Goal: Task Accomplishment & Management: Use online tool/utility

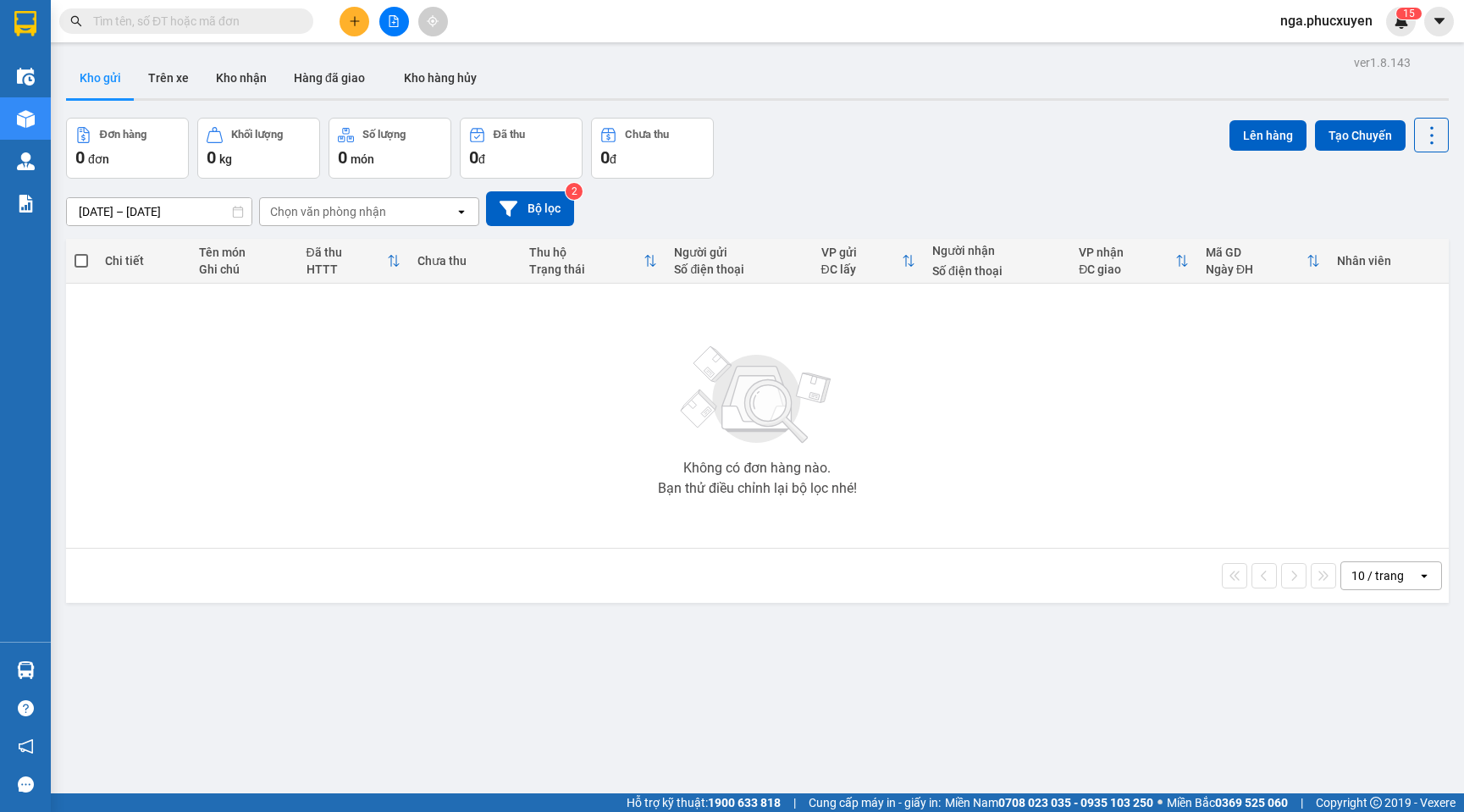
click at [101, 69] on button "Kho gửi" at bounding box center [100, 78] width 69 height 41
click at [389, 14] on button at bounding box center [394, 21] width 29 height 29
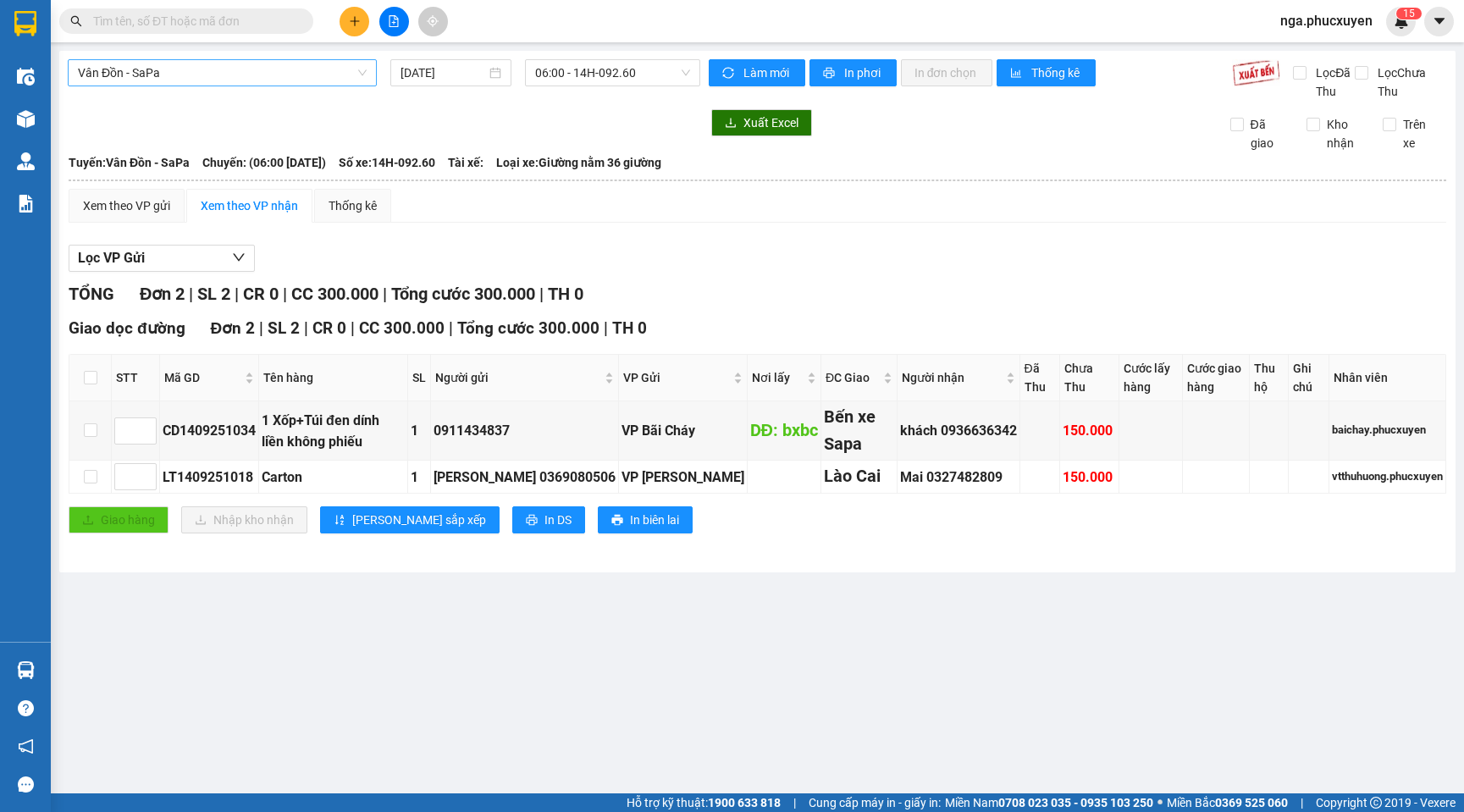
click at [304, 76] on span "Vân Đồn - SaPa" at bounding box center [222, 73] width 289 height 25
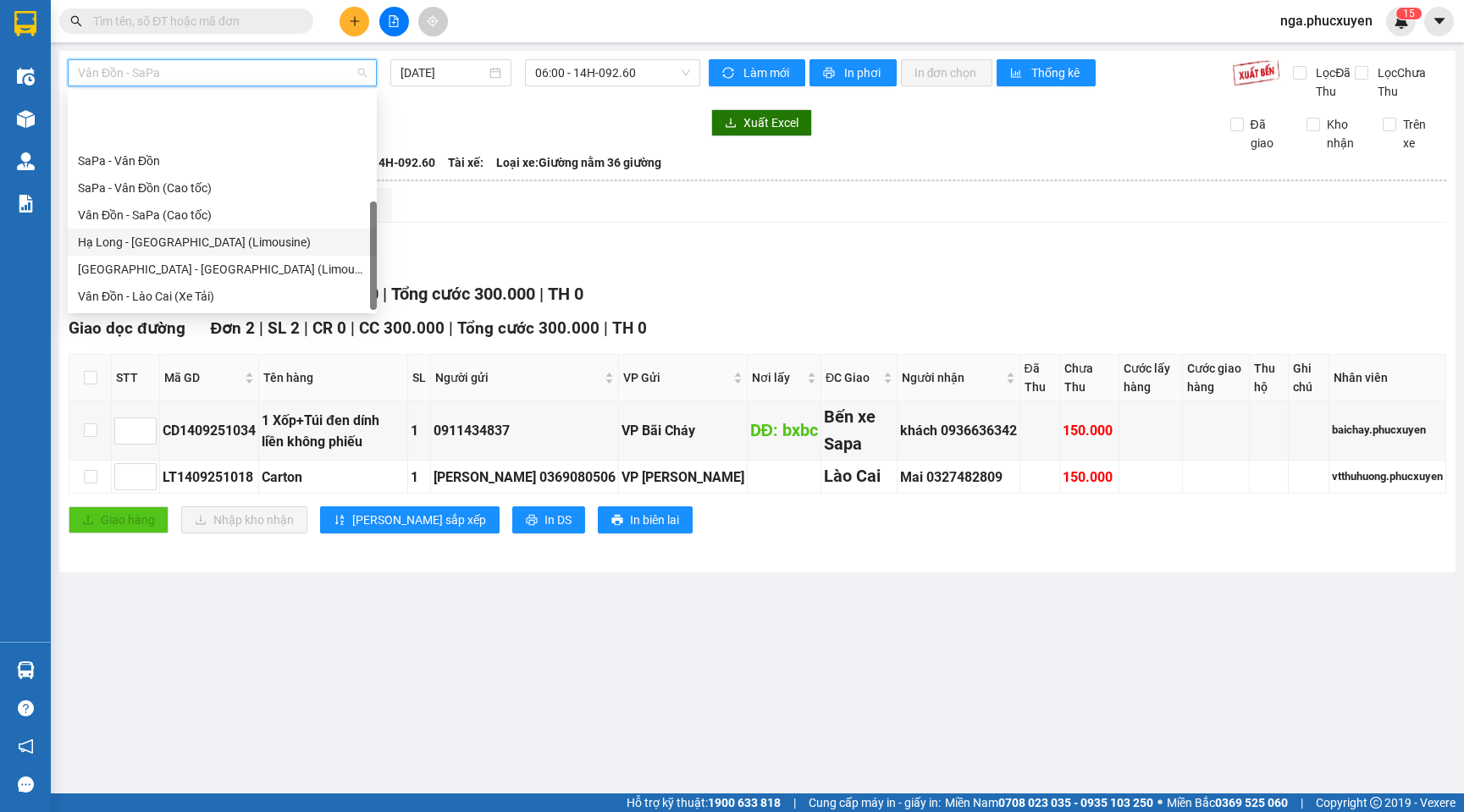
scroll to position [82, 0]
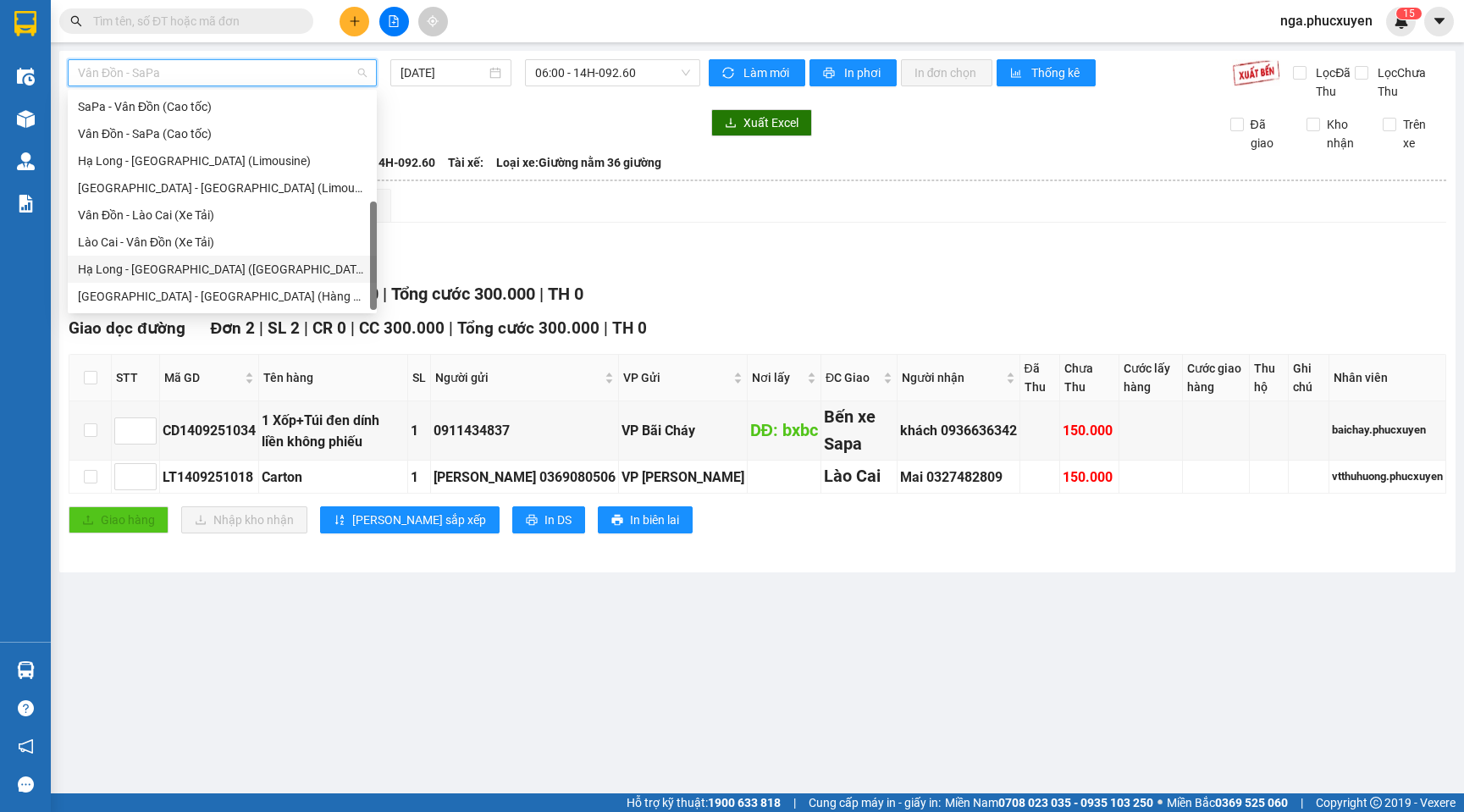
click at [232, 266] on div "Hạ Long - [GEOGRAPHIC_DATA] ([GEOGRAPHIC_DATA])" at bounding box center [222, 268] width 289 height 18
type input "[DATE]"
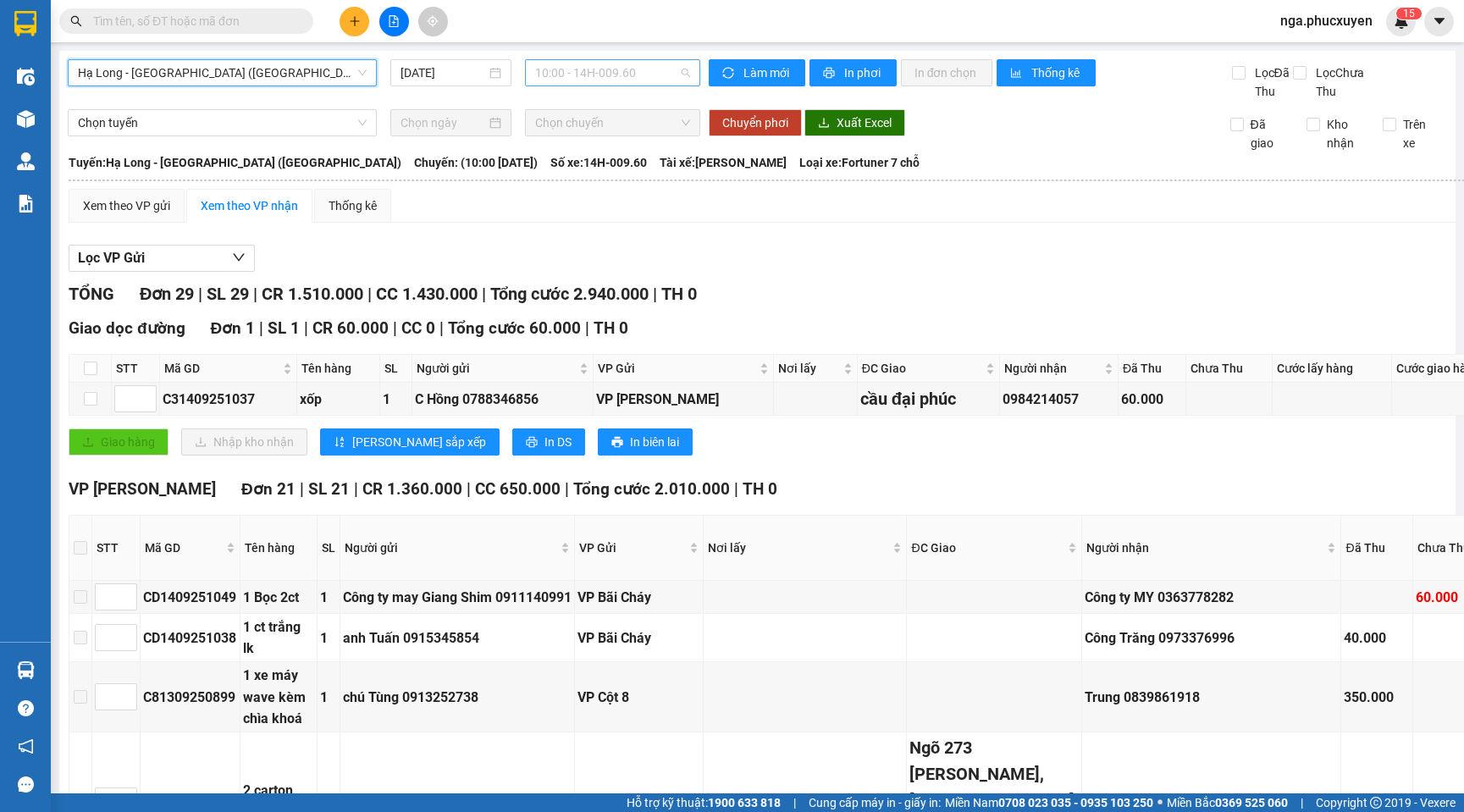
click at [651, 75] on span "10:00 - 14H-009.60" at bounding box center [612, 73] width 154 height 25
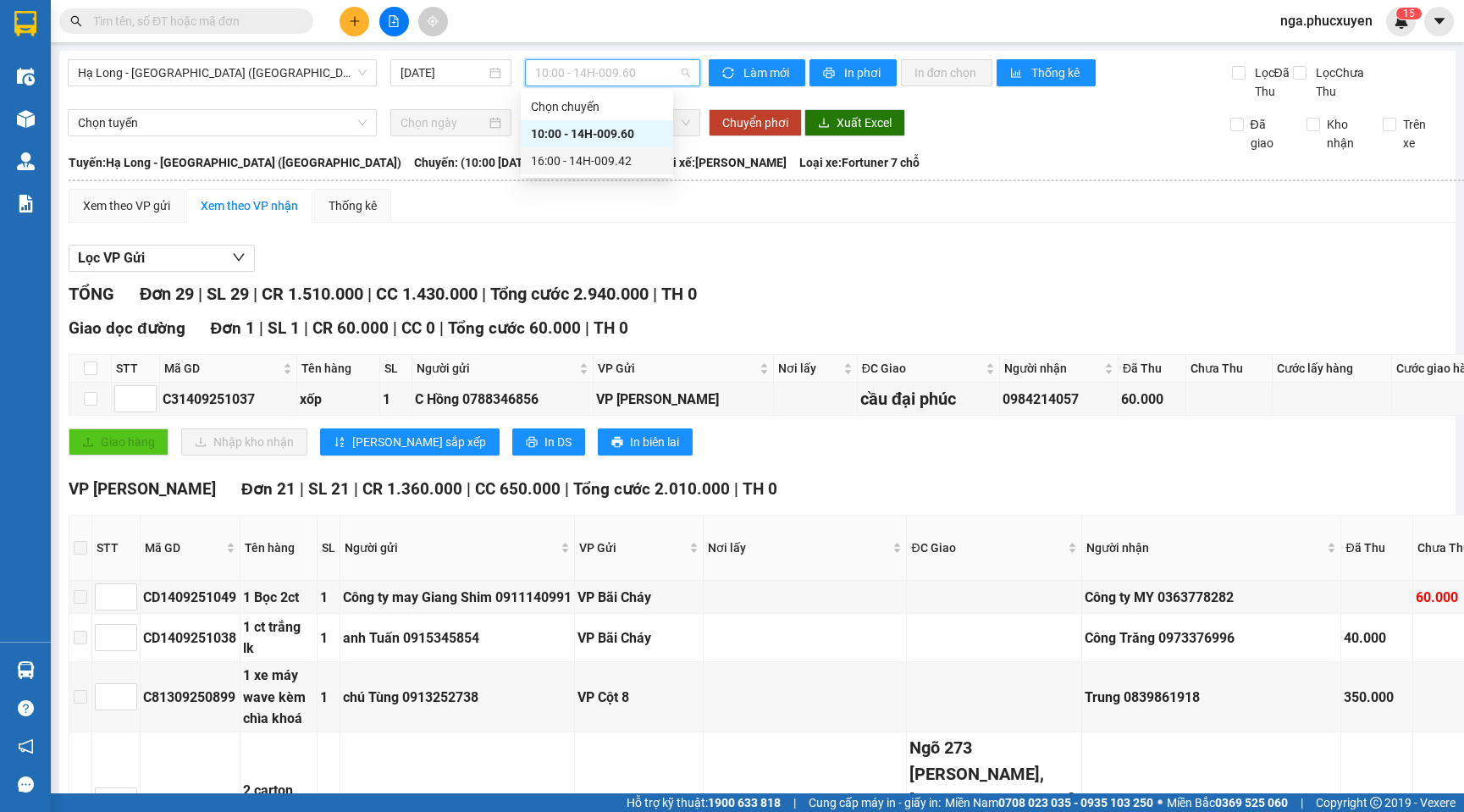
click at [630, 160] on div "16:00 - 14H-009.42" at bounding box center [597, 160] width 132 height 18
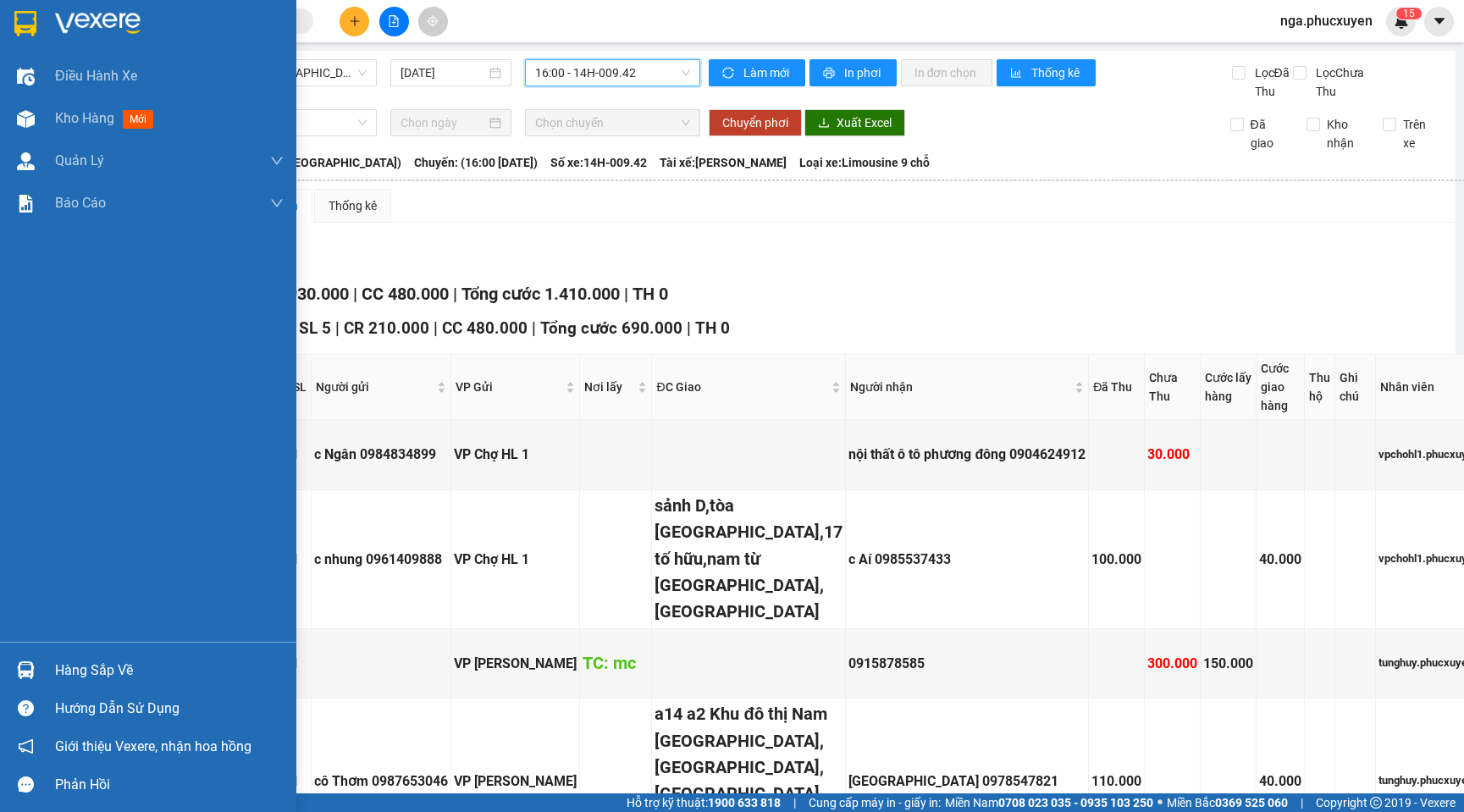
click at [26, 18] on img at bounding box center [25, 23] width 22 height 25
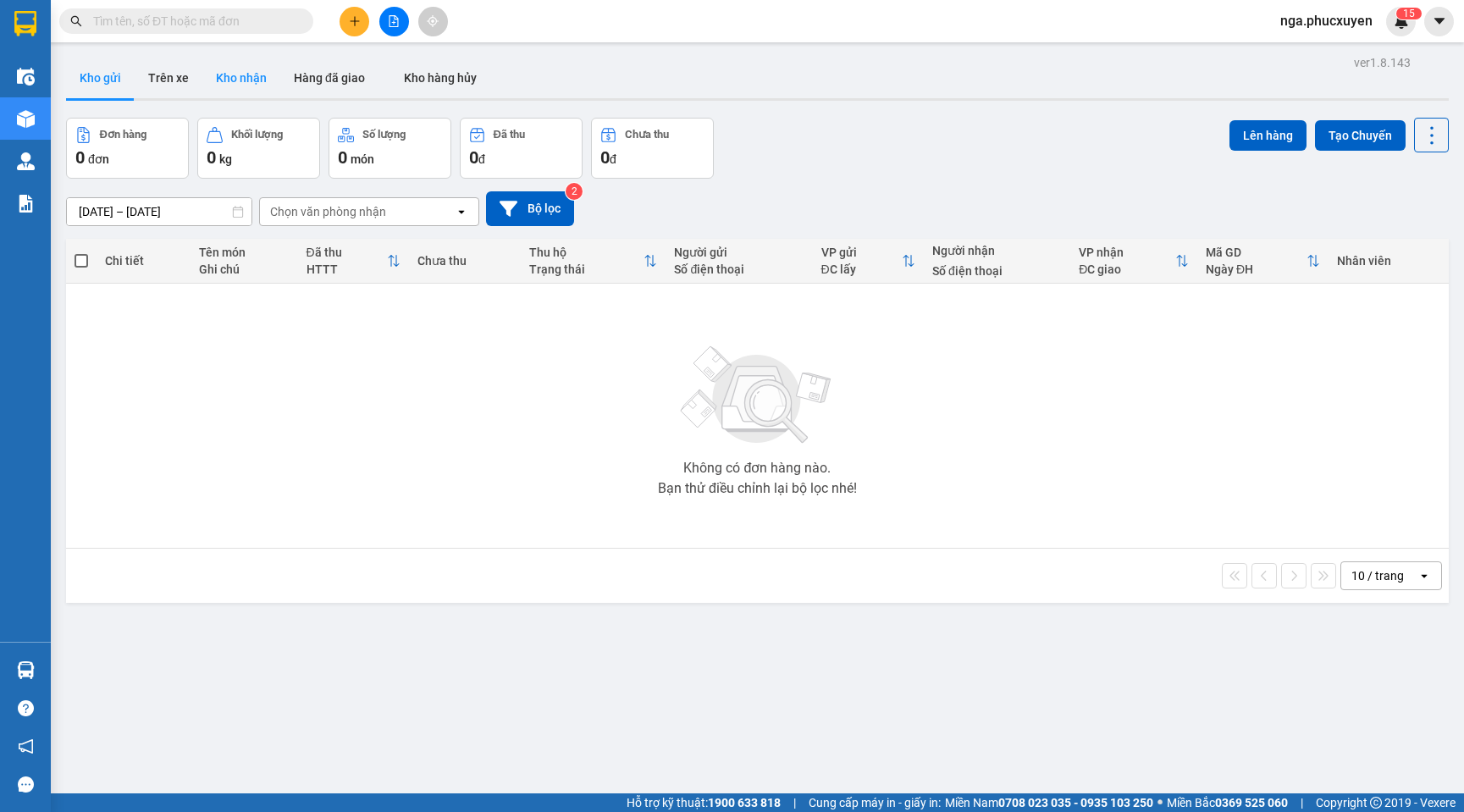
click at [232, 81] on button "Kho nhận" at bounding box center [241, 78] width 78 height 41
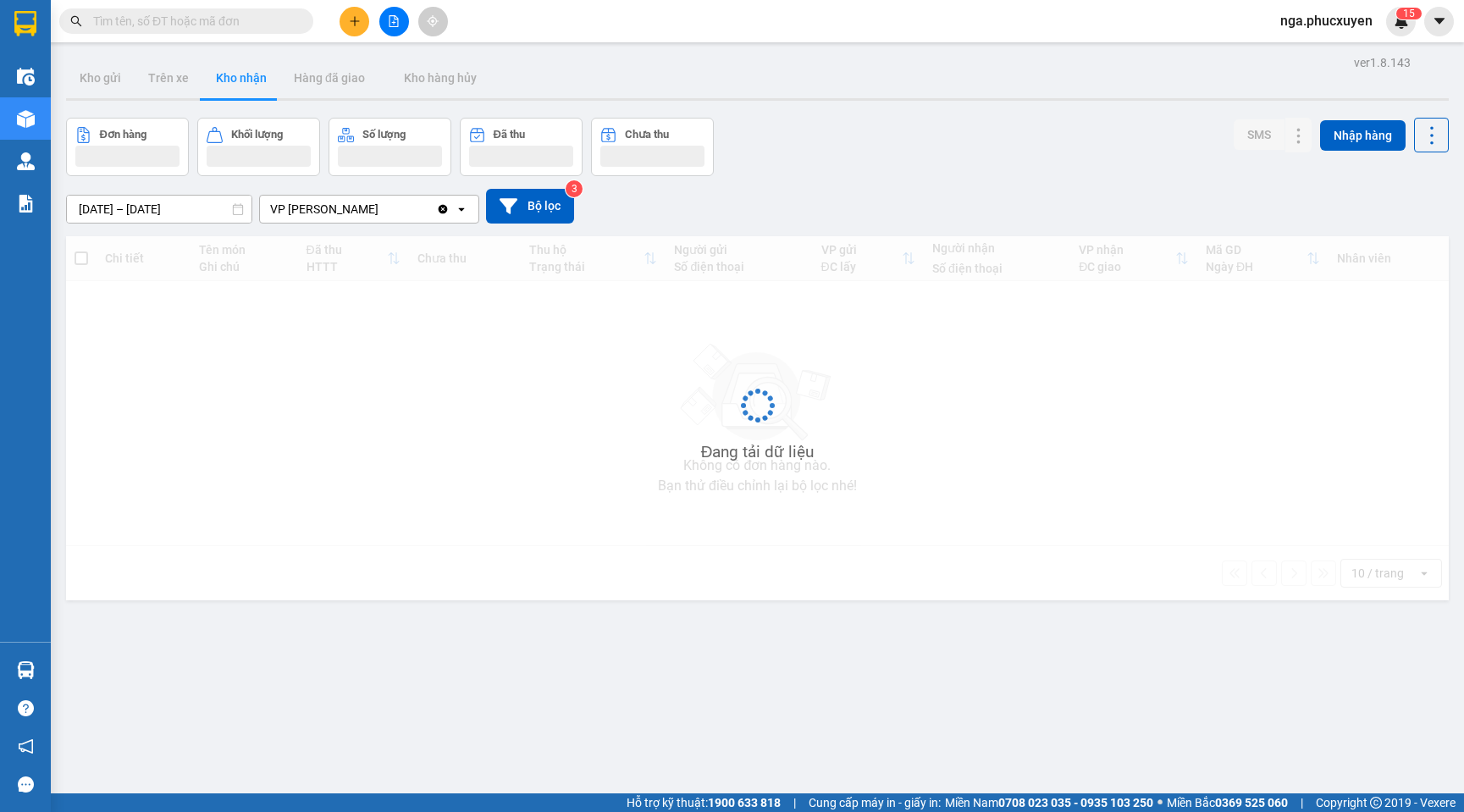
click at [232, 81] on button "Kho nhận" at bounding box center [241, 78] width 78 height 41
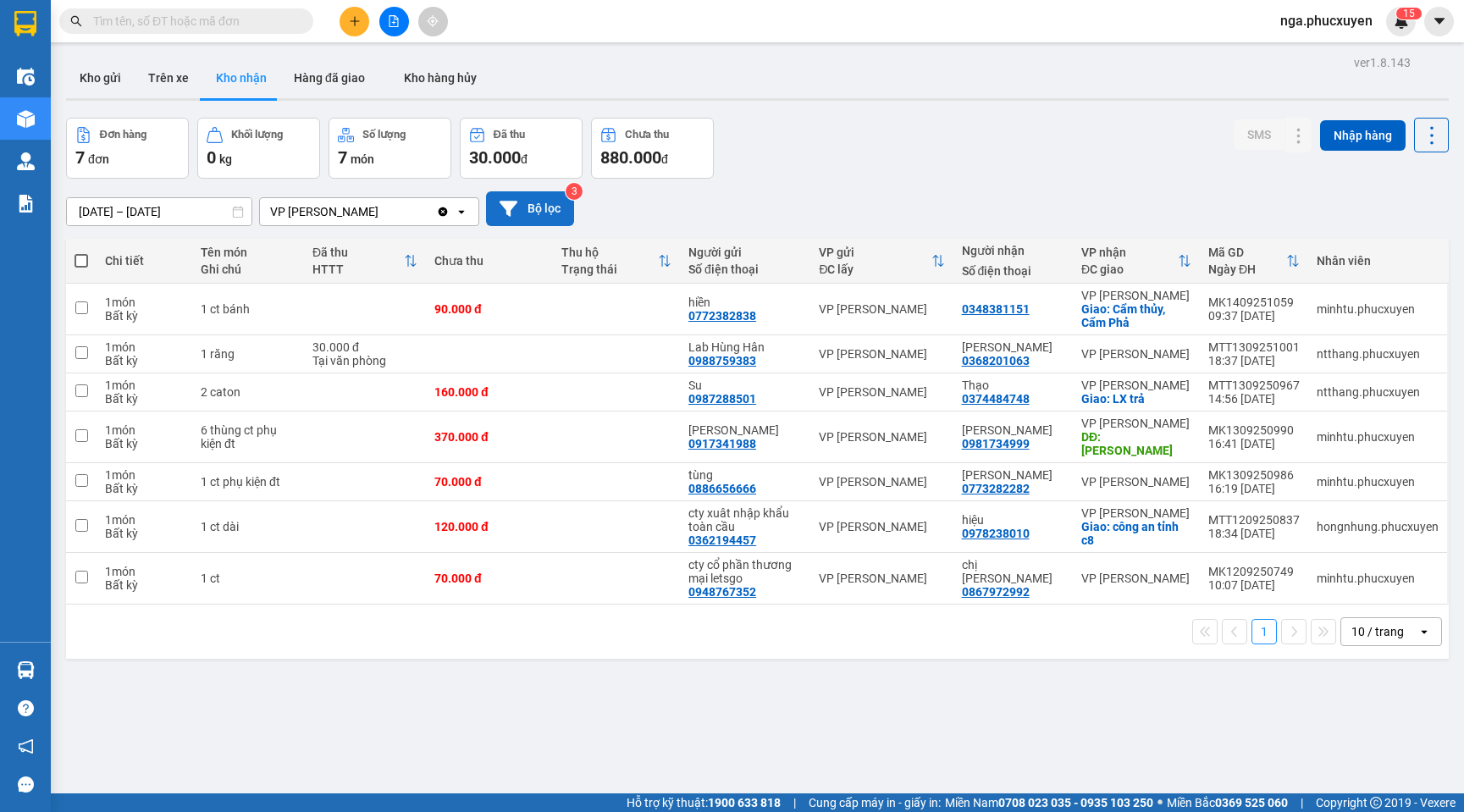
click at [509, 201] on icon at bounding box center [509, 208] width 18 height 16
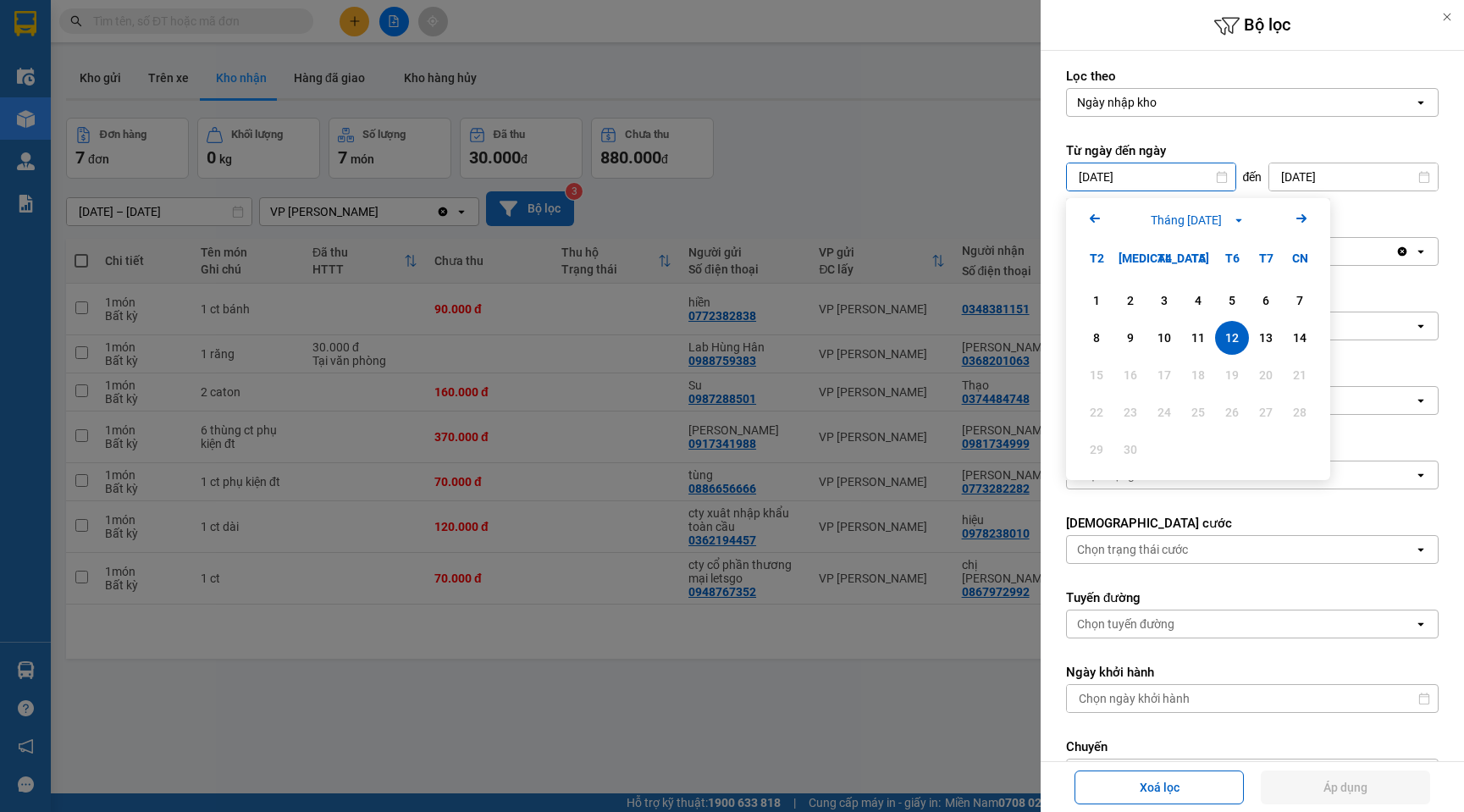
click at [1090, 173] on input "[DATE]" at bounding box center [1151, 177] width 168 height 27
click at [1103, 296] on div "1" at bounding box center [1096, 300] width 23 height 20
type input "[DATE]"
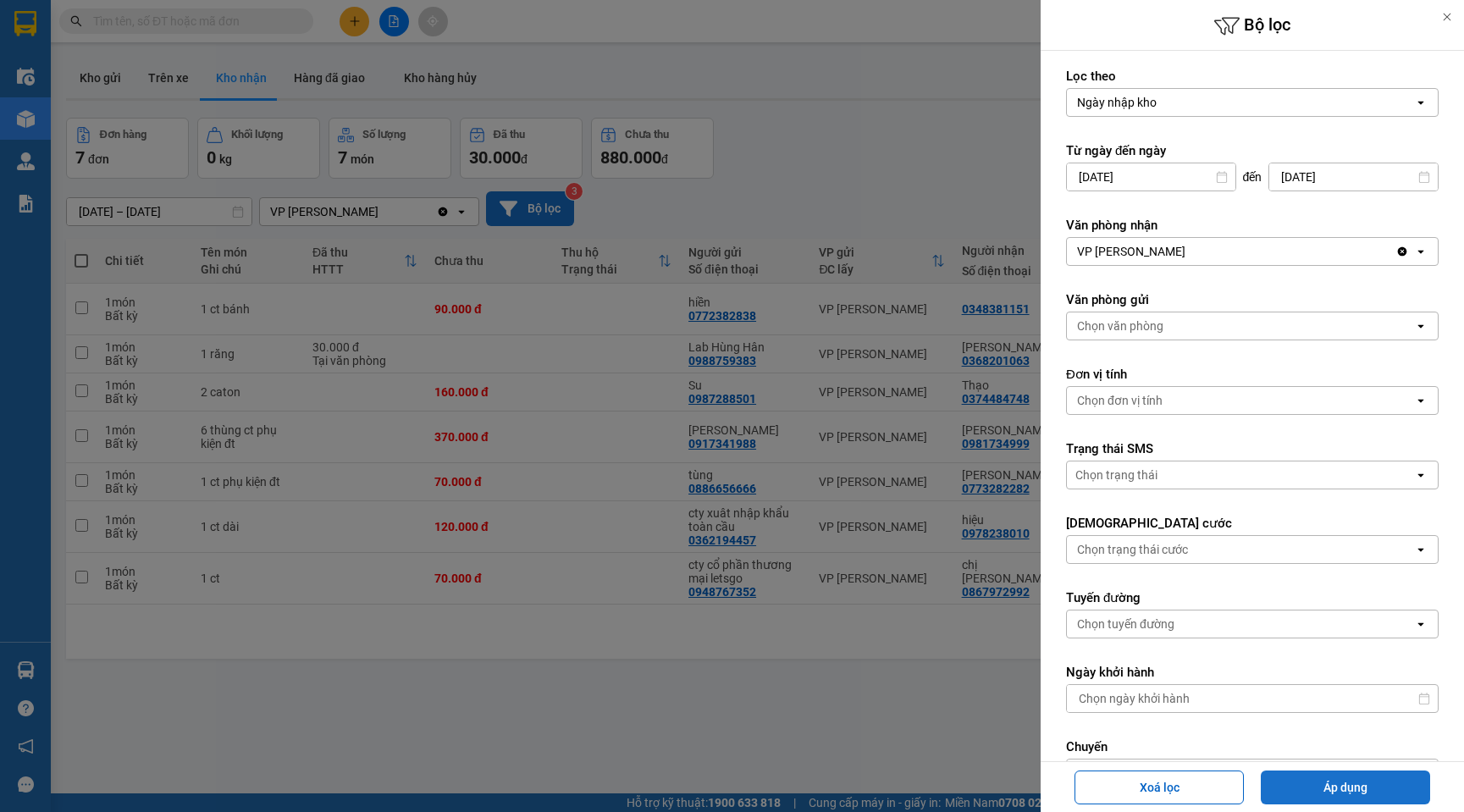
click at [1305, 784] on button "Áp dụng" at bounding box center [1345, 787] width 169 height 34
type input "[DATE] – [DATE]"
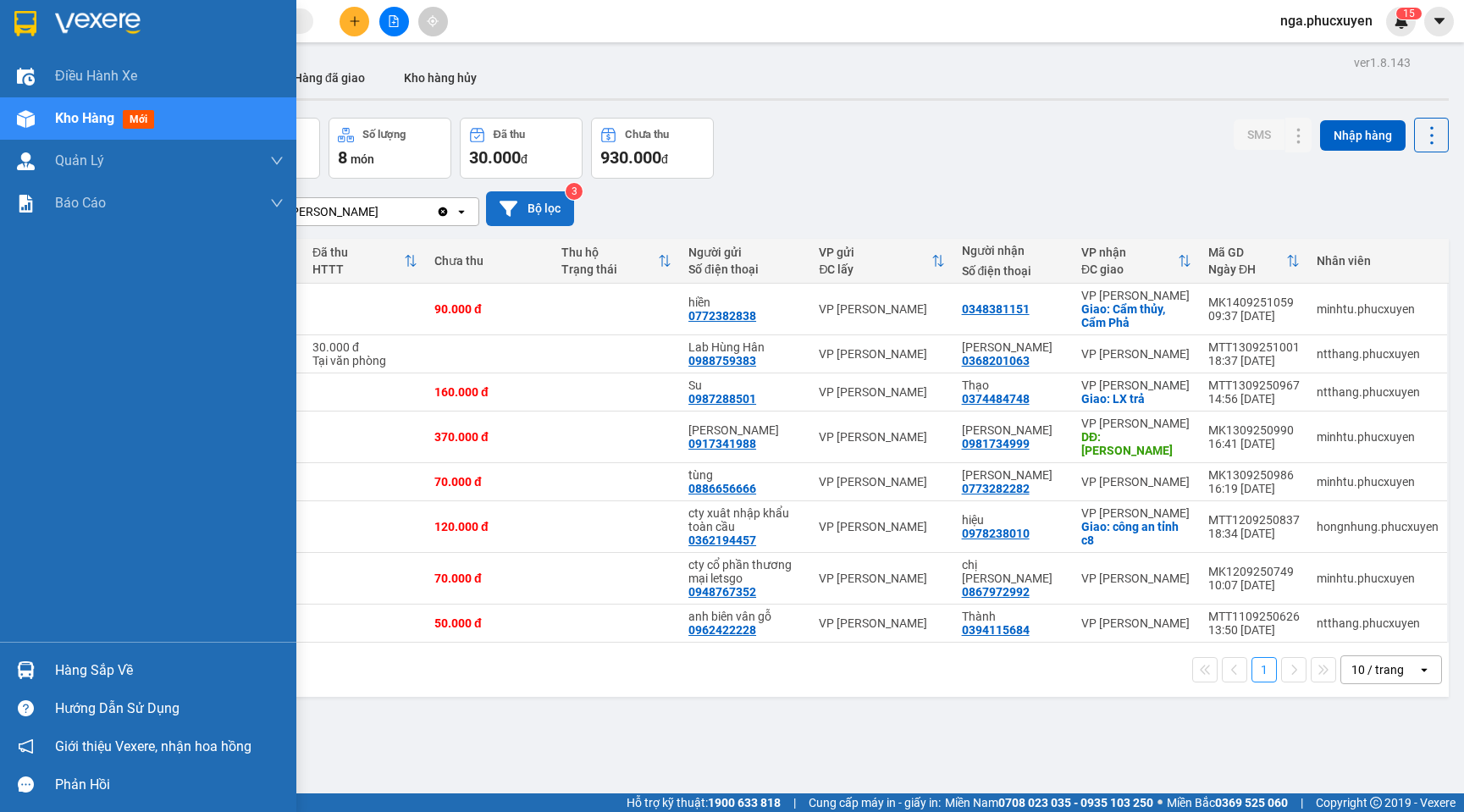
click at [42, 10] on div at bounding box center [148, 27] width 297 height 55
